Goal: Transaction & Acquisition: Book appointment/travel/reservation

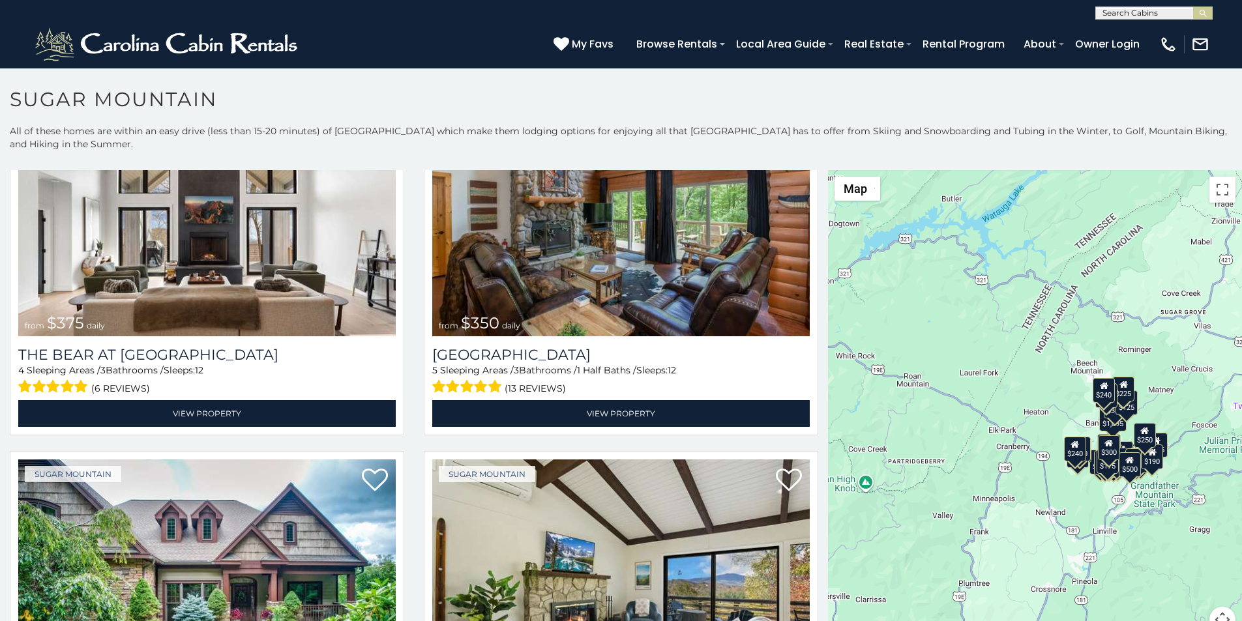
scroll to position [109, 0]
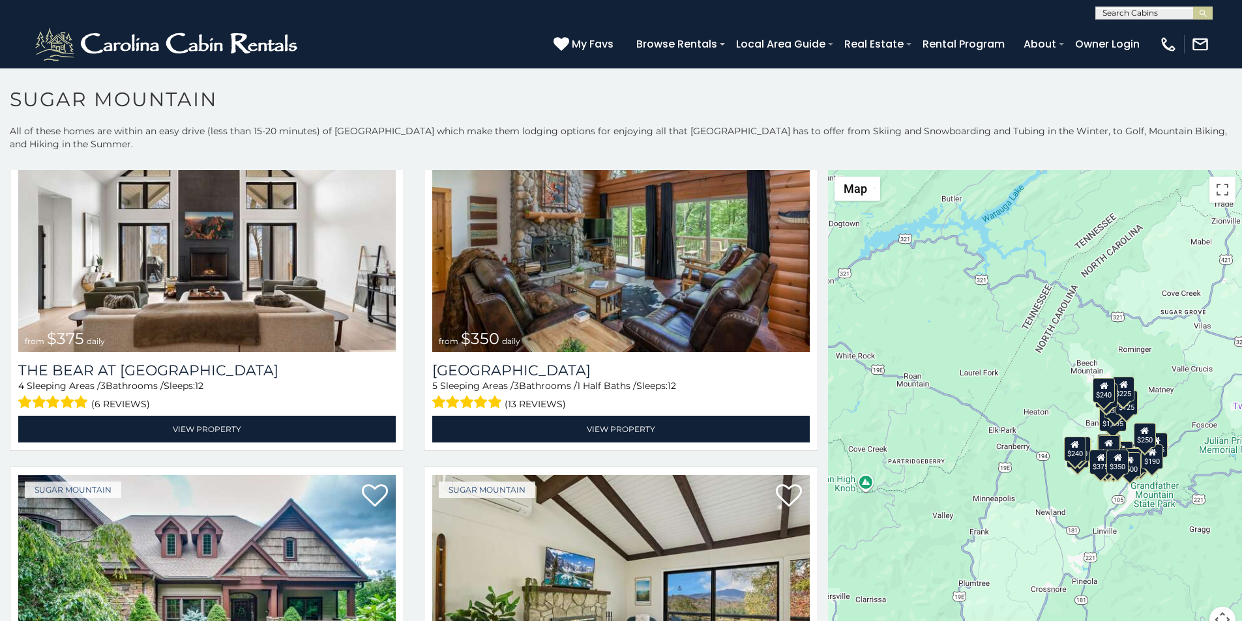
click at [55, 134] on p "All of these homes are within an easy drive (less than 15-20 minutes) of [GEOGR…" at bounding box center [621, 144] width 1242 height 39
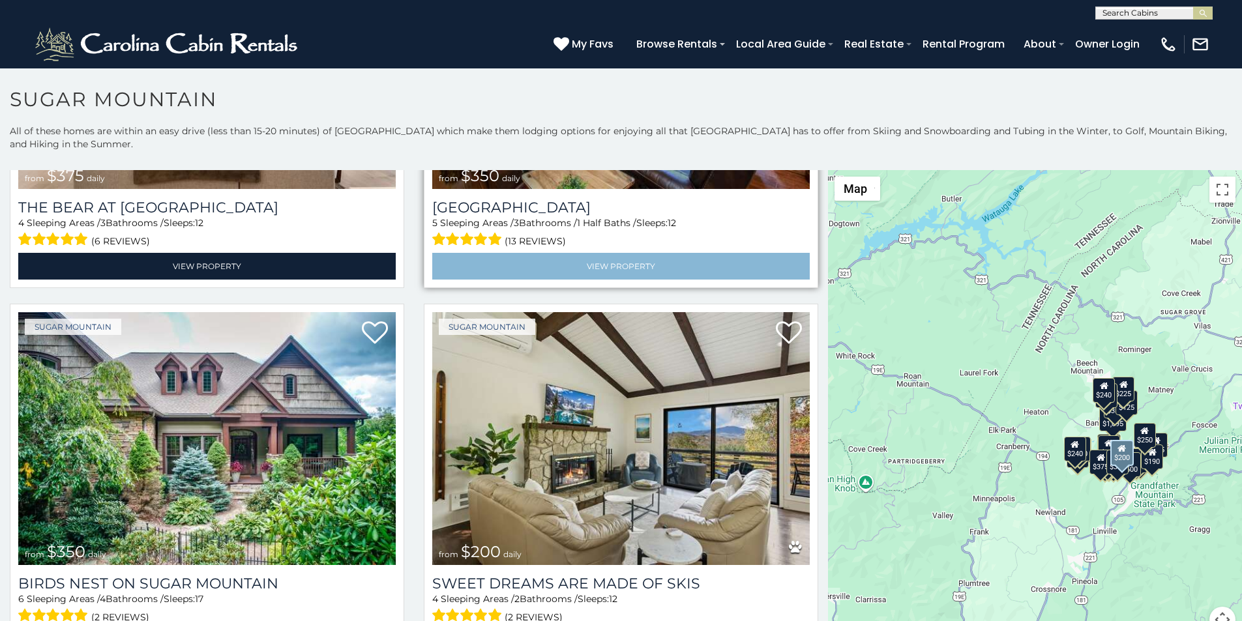
scroll to position [299, 0]
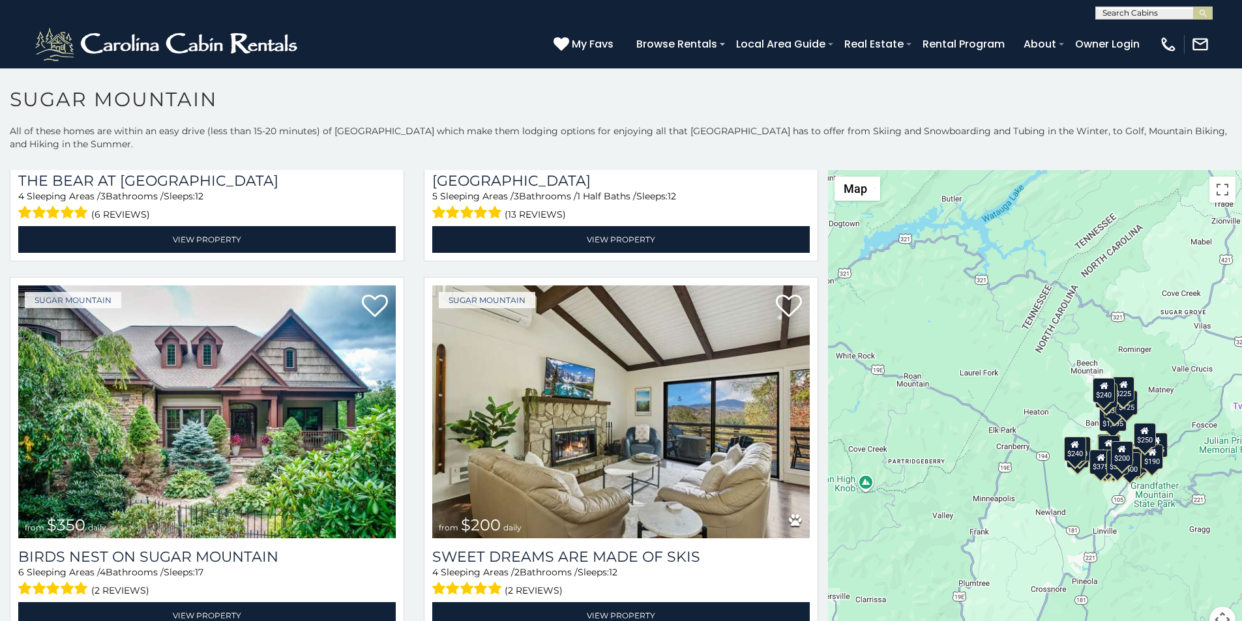
click at [828, 604] on div "$375 $350 $350 $200 $375 $195 $265 $190 $175 $155 $290 $175 $345 $1,095 $195 $2…" at bounding box center [1035, 409] width 414 height 479
click at [431, 3] on div "**********" at bounding box center [621, 10] width 1242 height 20
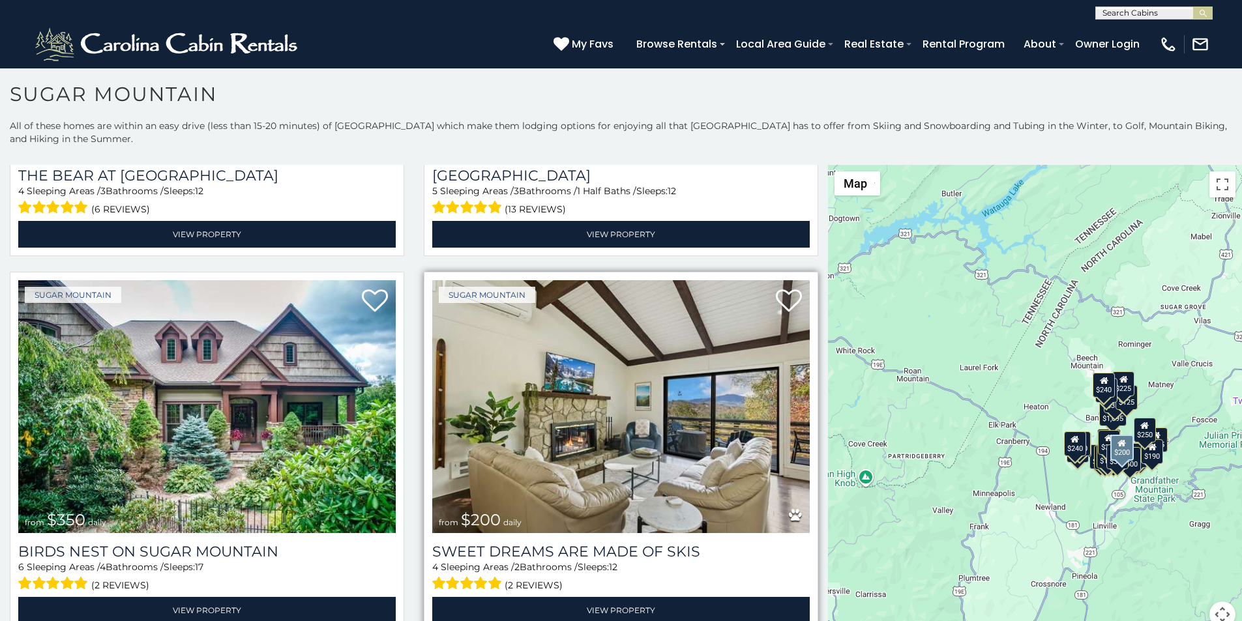
click at [785, 315] on img at bounding box center [621, 406] width 378 height 253
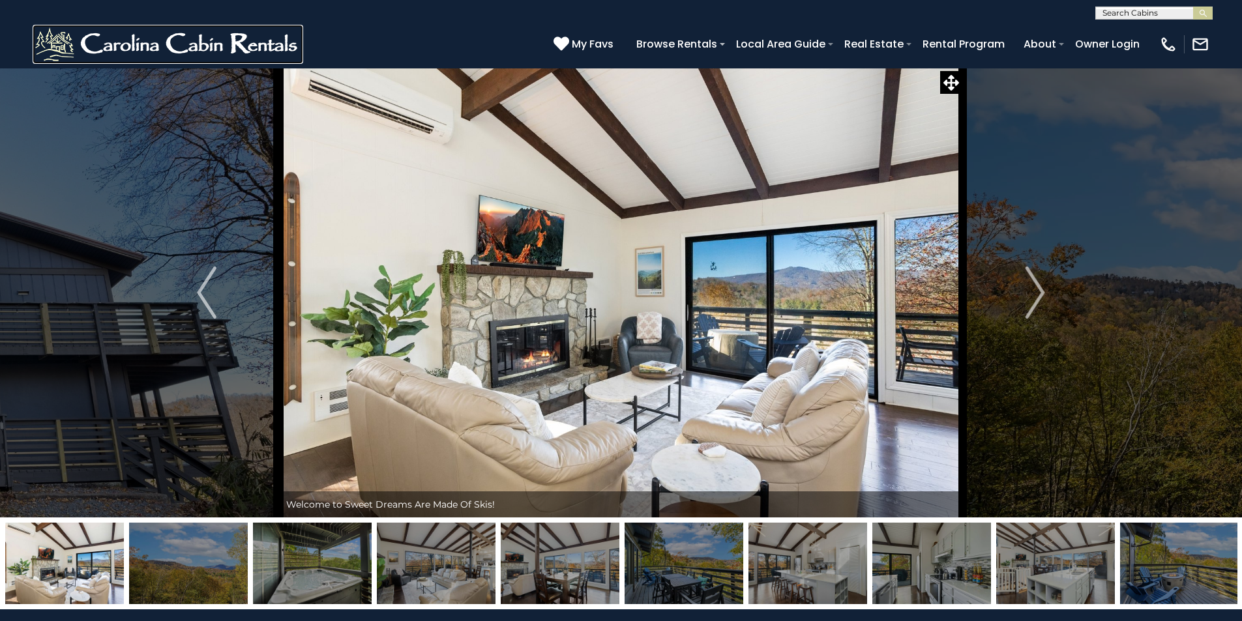
click at [59, 55] on img at bounding box center [168, 44] width 271 height 39
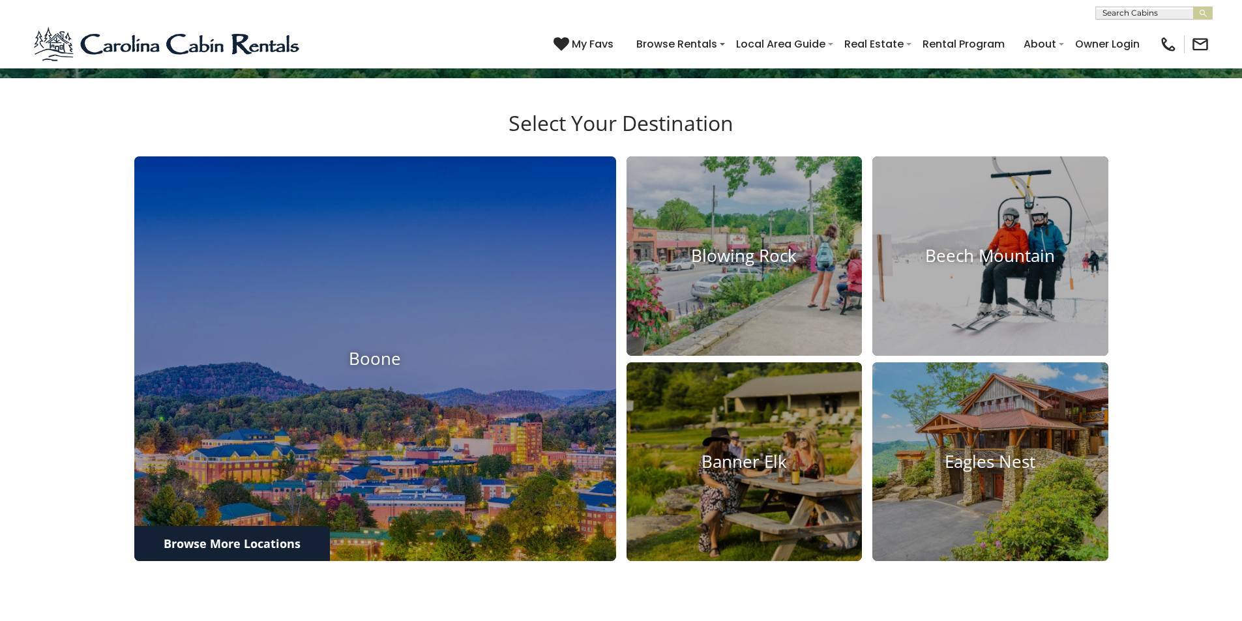
scroll to position [1006, 0]
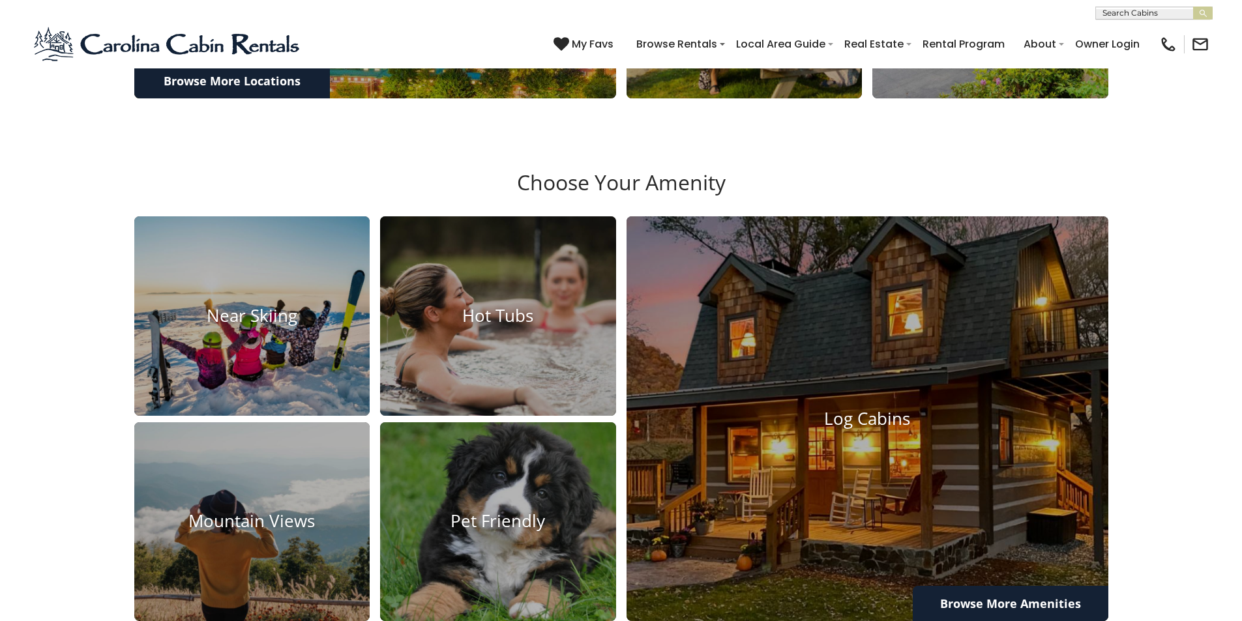
click at [221, 138] on section "Choose Your Amenity Mountain Views Hot Tubs Near Skiing Pet Friendly Log Cabins…" at bounding box center [621, 399] width 1242 height 523
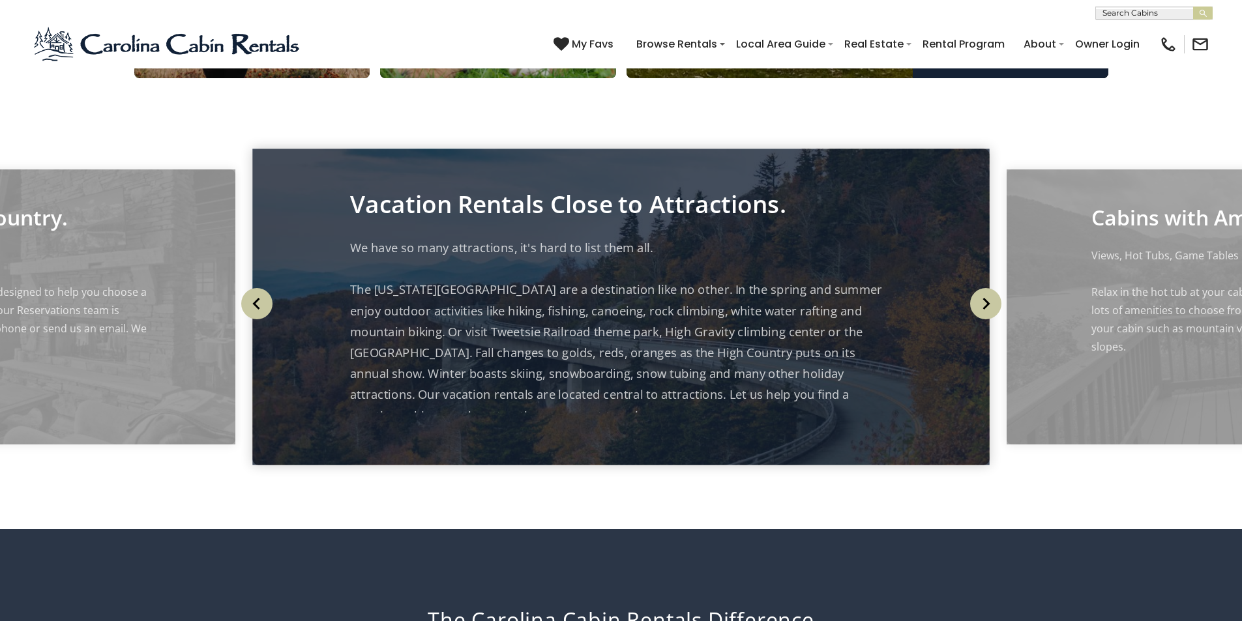
click at [1198, 17] on img "submit" at bounding box center [1203, 13] width 10 height 10
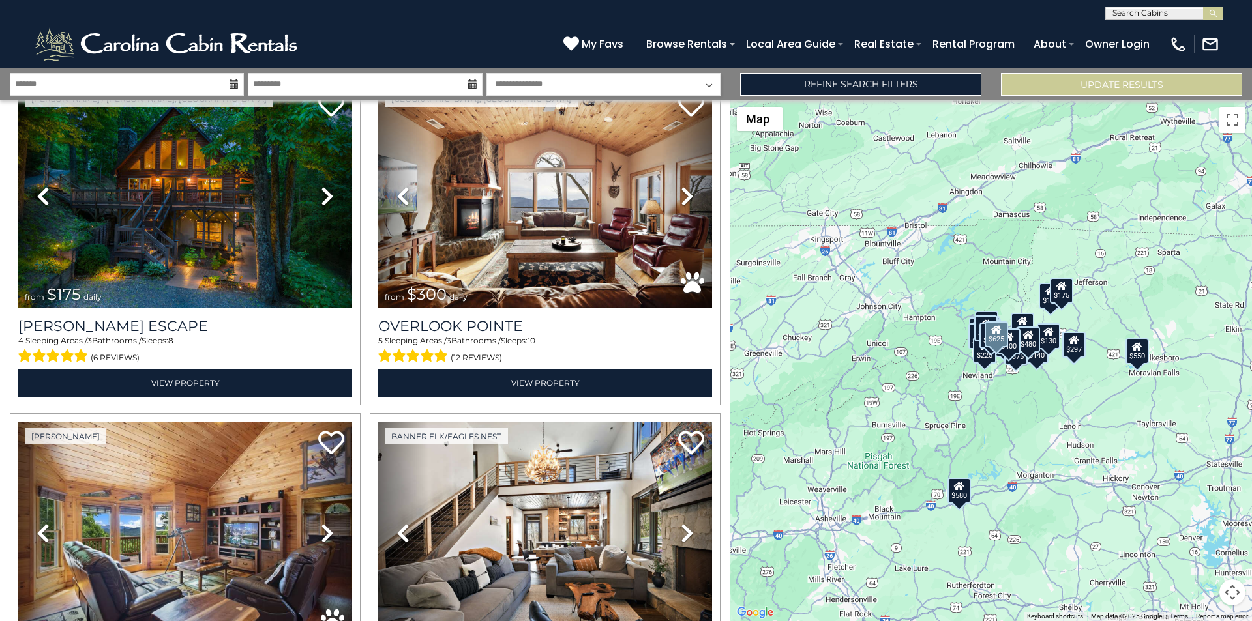
scroll to position [435, 0]
